Goal: Information Seeking & Learning: Learn about a topic

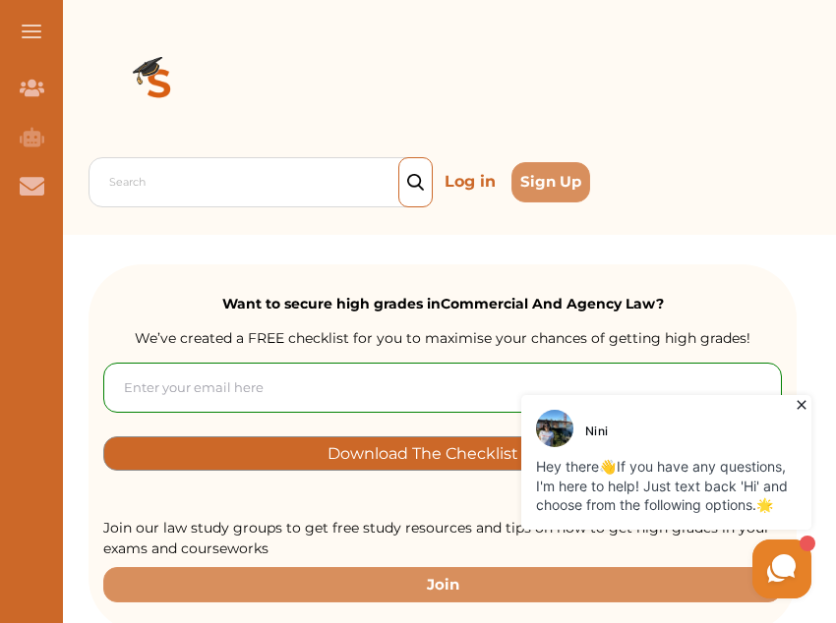
click at [805, 409] on icon at bounding box center [800, 405] width 9 height 9
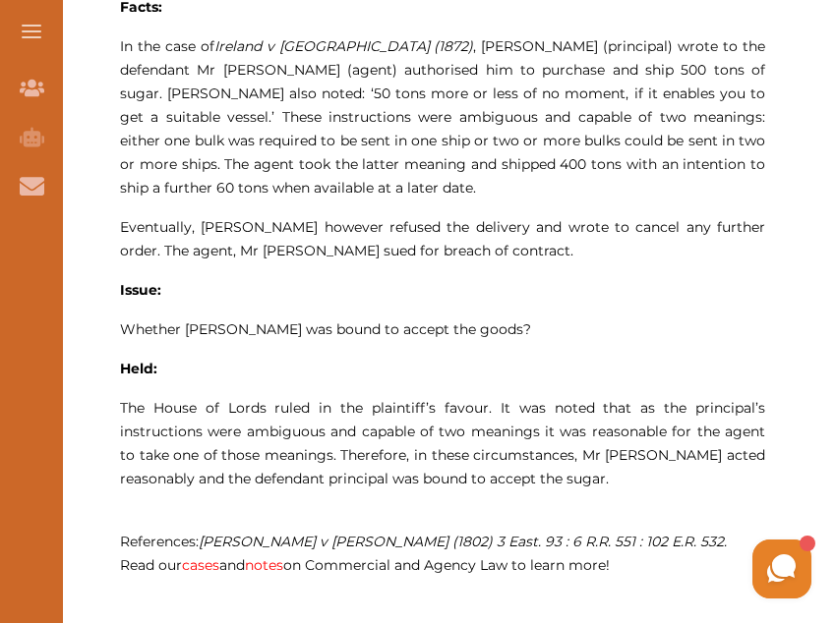
scroll to position [1305, 0]
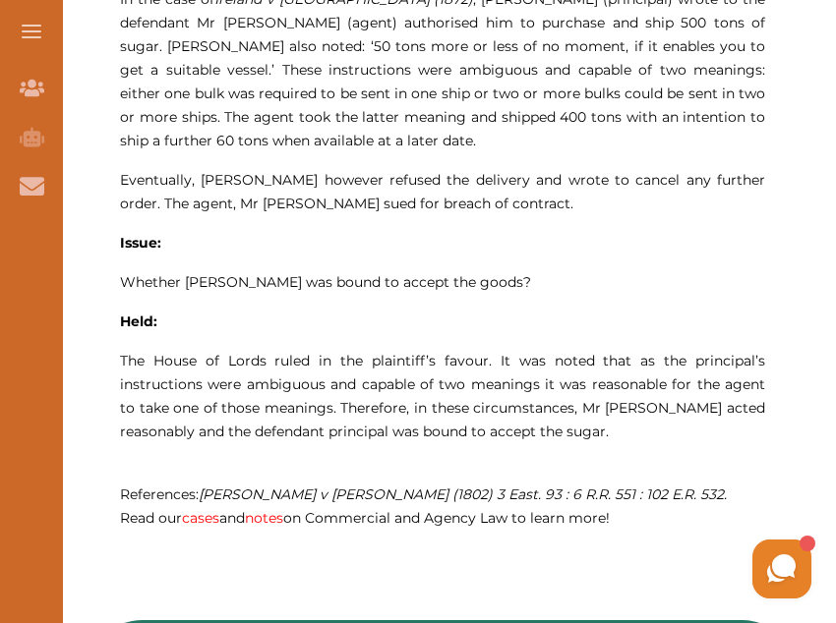
drag, startPoint x: 545, startPoint y: 436, endPoint x: 222, endPoint y: 131, distance: 443.8
click at [222, 131] on p "Ireland v [GEOGRAPHIC_DATA] (1872) concerns the principal's ambiguous instructi…" at bounding box center [442, 40] width 645 height 1105
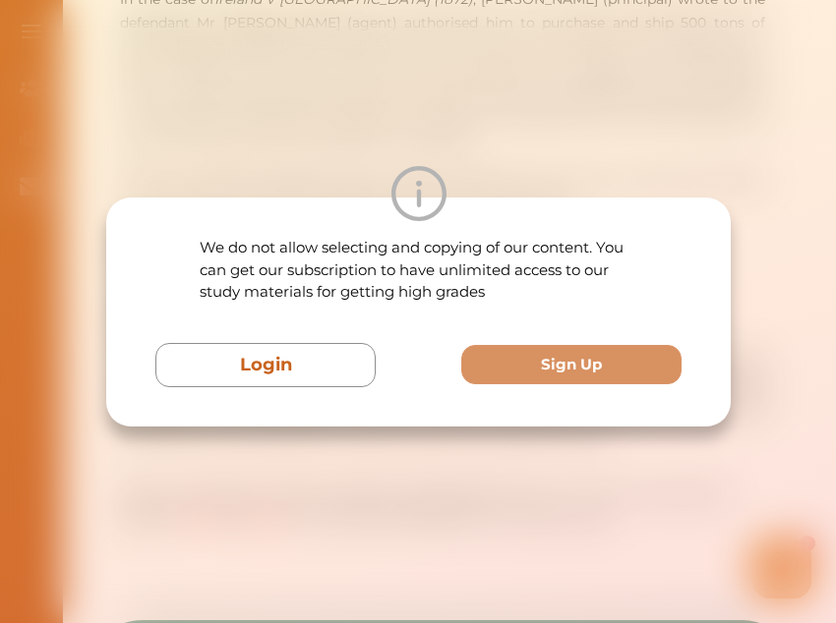
drag, startPoint x: 311, startPoint y: 378, endPoint x: 576, endPoint y: 569, distance: 327.5
click at [576, 569] on div "We do not allow selecting and copying of our content. You can get our subscript…" at bounding box center [418, 311] width 836 height 623
click at [575, 568] on div "We do not allow selecting and copying of our content. You can get our subscript…" at bounding box center [418, 311] width 836 height 623
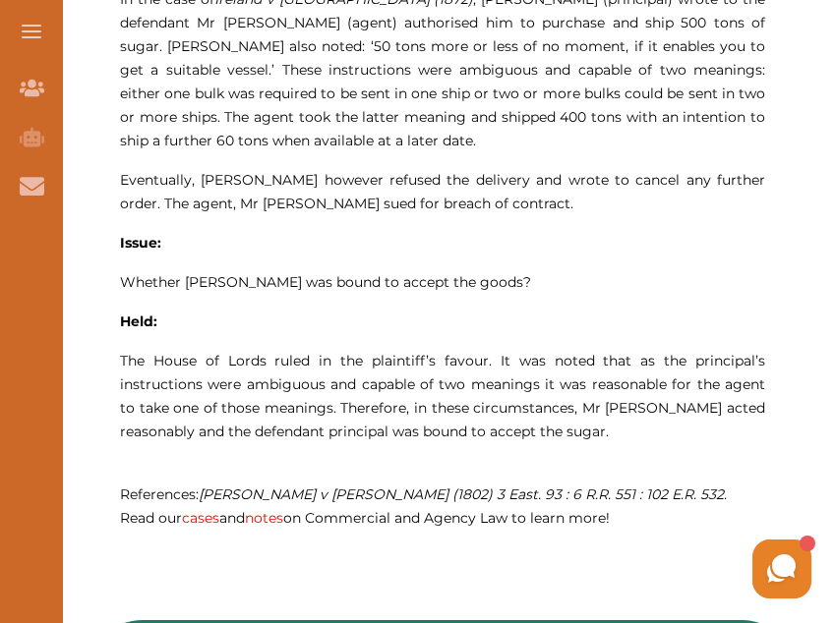
click at [575, 568] on div "We do not allow selecting and copying of our content. You can get our subscript…" at bounding box center [418, 311] width 836 height 623
drag, startPoint x: 575, startPoint y: 568, endPoint x: 429, endPoint y: 392, distance: 229.0
click at [429, 392] on span "The House of Lords ruled in the plaintiff’s favour. It was noted that as the pr…" at bounding box center [442, 396] width 645 height 88
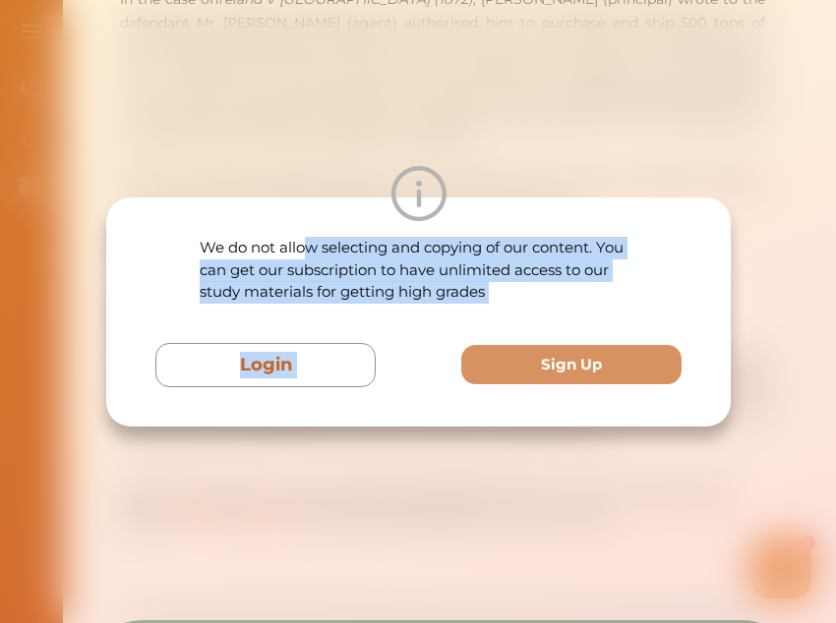
drag, startPoint x: 429, startPoint y: 392, endPoint x: 307, endPoint y: 233, distance: 200.6
click at [307, 233] on div "We do not allow selecting and copying of our content. You can get our subscript…" at bounding box center [418, 312] width 624 height 229
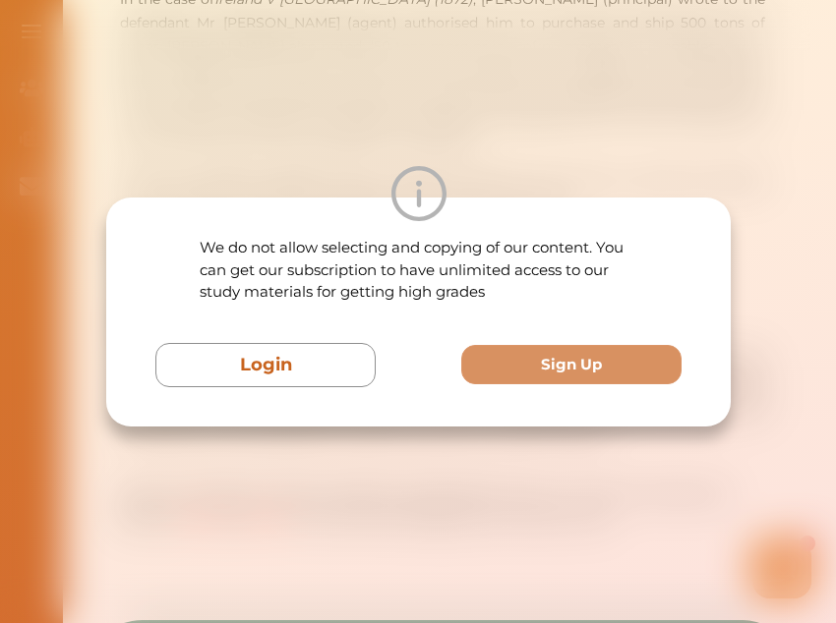
click at [504, 546] on div "We do not allow selecting and copying of our content. You can get our subscript…" at bounding box center [418, 311] width 836 height 623
